Goal: Information Seeking & Learning: Understand process/instructions

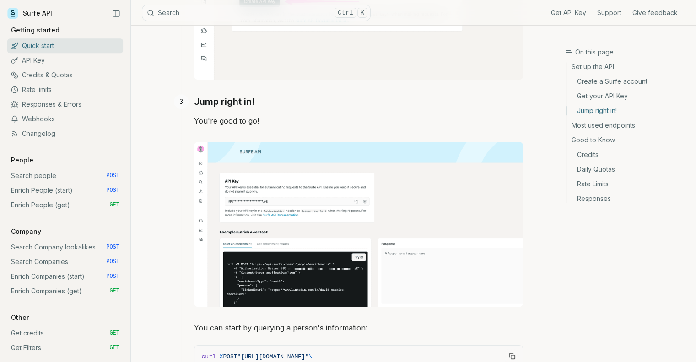
scroll to position [595, 0]
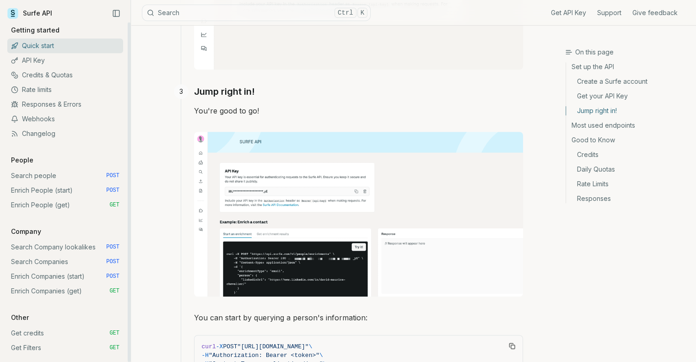
click at [23, 176] on link "Search people POST" at bounding box center [65, 175] width 116 height 15
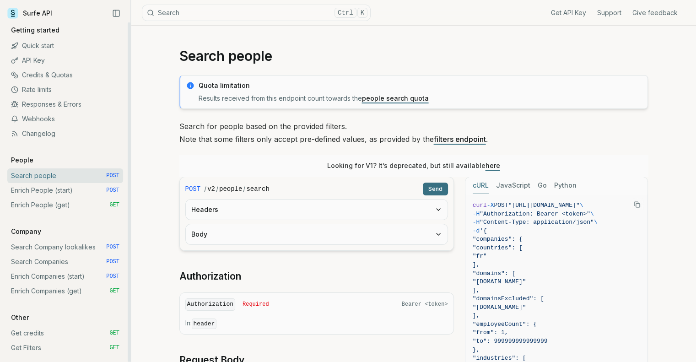
click at [46, 42] on link "Quick start" at bounding box center [65, 45] width 116 height 15
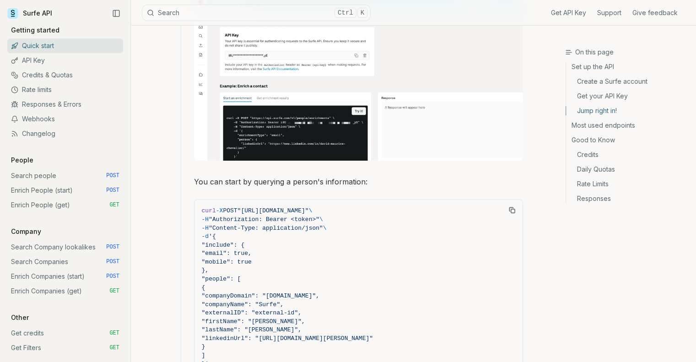
scroll to position [732, 0]
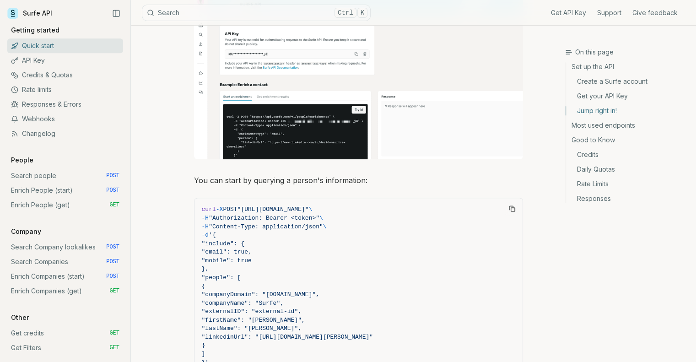
drag, startPoint x: 247, startPoint y: 206, endPoint x: 328, endPoint y: 207, distance: 80.6
click at [309, 207] on span ""[URL][DOMAIN_NAME]"" at bounding box center [273, 209] width 71 height 7
copy span "[URL][DOMAIN_NAME]"
click at [40, 175] on link "Search people POST" at bounding box center [65, 175] width 116 height 15
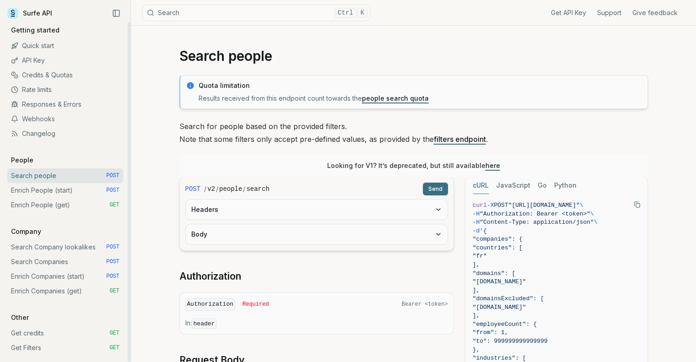
click at [38, 190] on link "Enrich People (start) POST" at bounding box center [65, 190] width 116 height 15
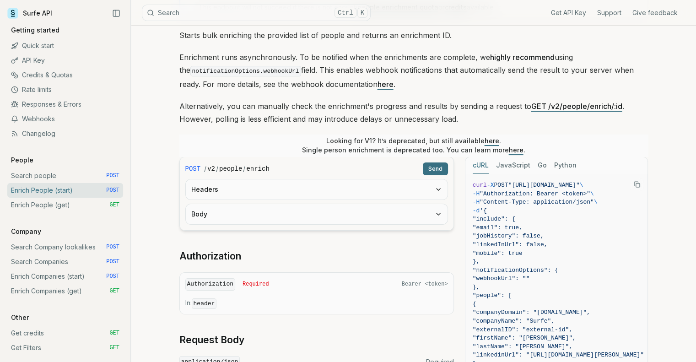
scroll to position [92, 0]
click at [439, 188] on icon "button" at bounding box center [439, 189] width 4 height 2
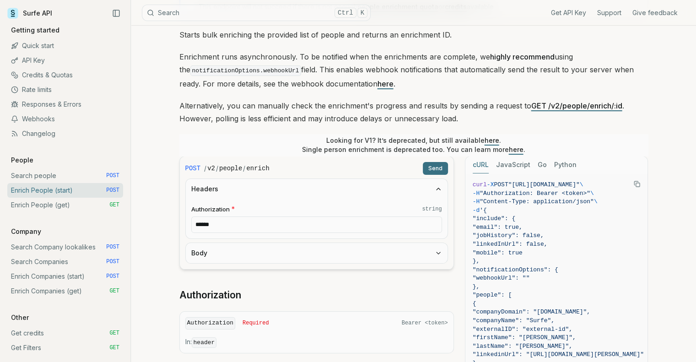
click at [439, 250] on icon "button" at bounding box center [438, 253] width 7 height 7
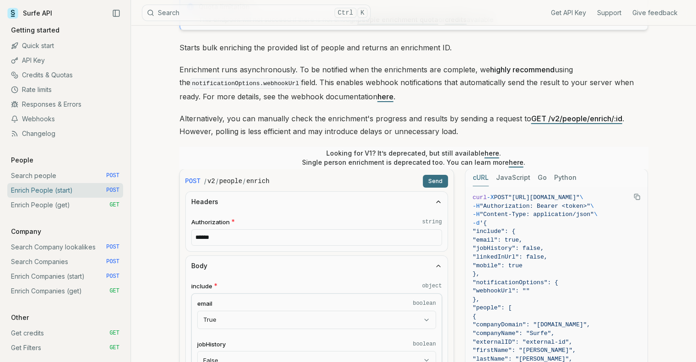
scroll to position [46, 0]
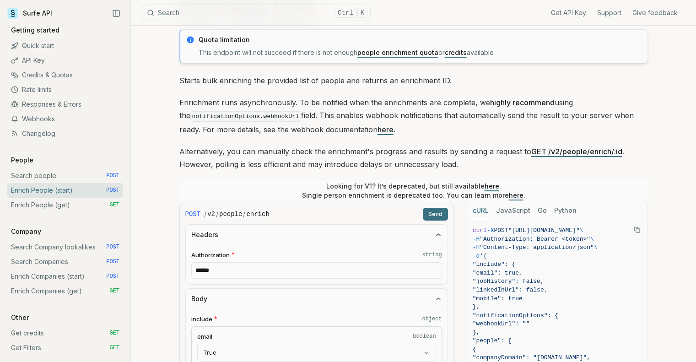
click at [562, 206] on button "Python" at bounding box center [565, 210] width 22 height 17
click at [541, 209] on button "Go" at bounding box center [542, 210] width 9 height 17
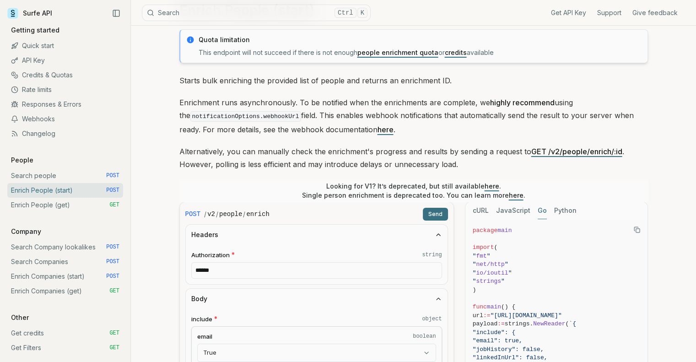
click at [520, 208] on button "JavaScript" at bounding box center [513, 210] width 34 height 17
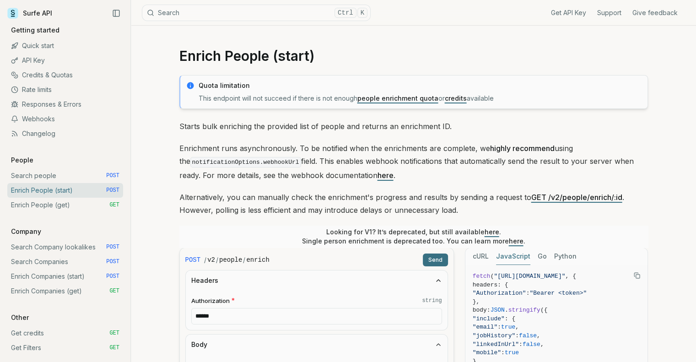
scroll to position [0, 0]
click at [61, 212] on link "Enrich People (get) GET" at bounding box center [65, 205] width 116 height 15
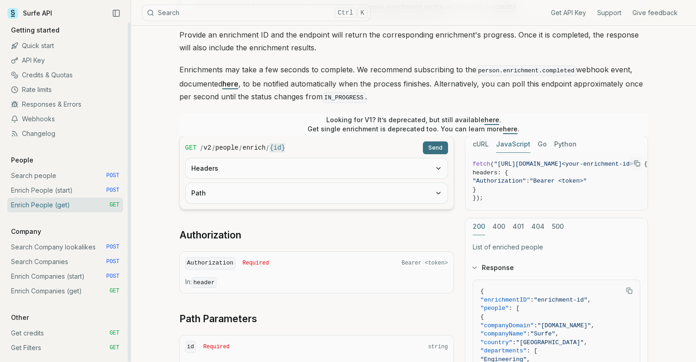
scroll to position [2, 0]
